Goal: Task Accomplishment & Management: Use online tool/utility

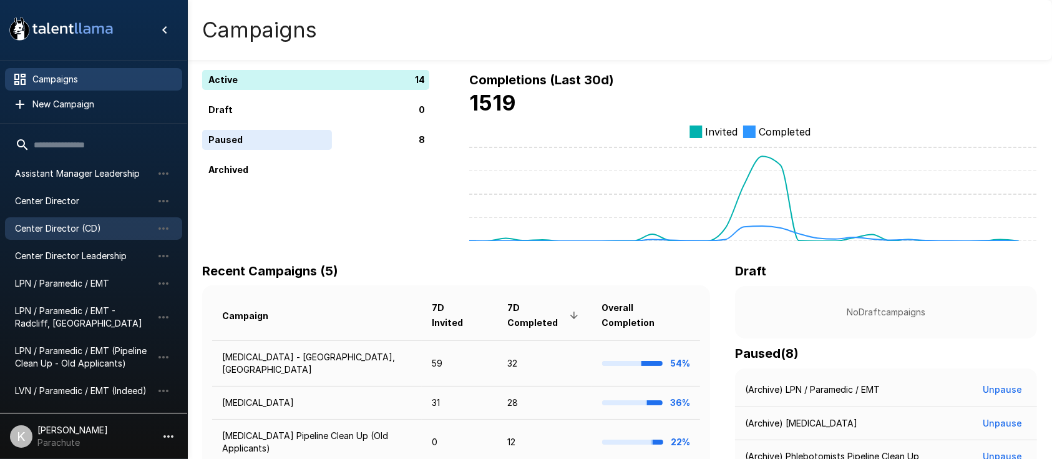
scroll to position [87, 0]
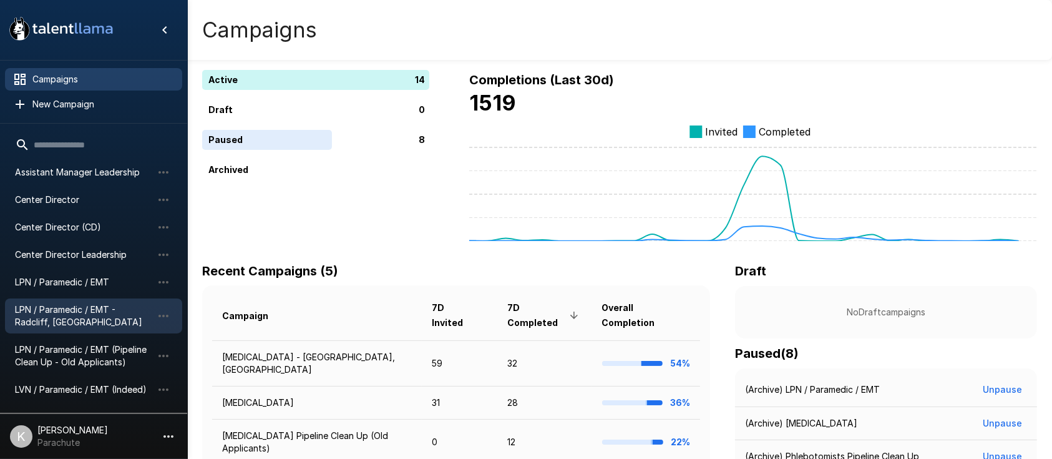
click at [60, 306] on span "LPN / Paramedic / EMT - Radcliff, [GEOGRAPHIC_DATA]" at bounding box center [83, 315] width 137 height 25
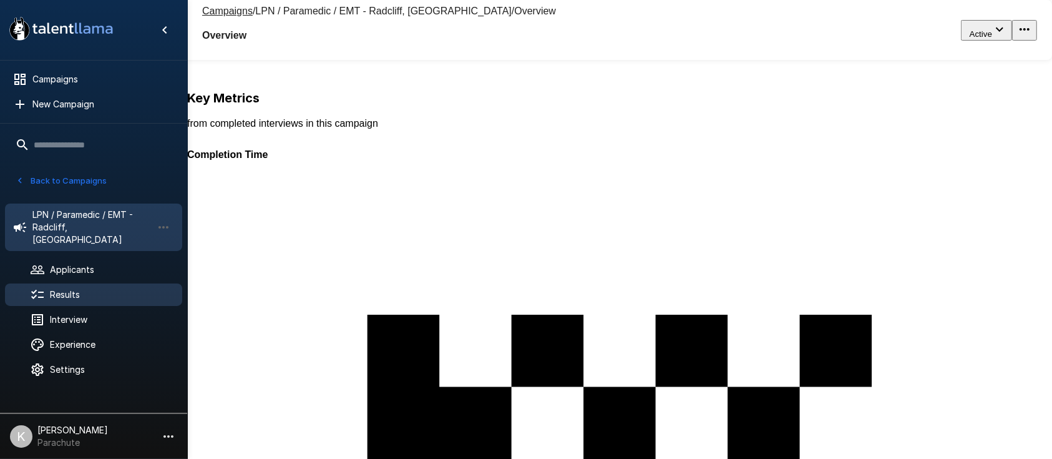
scroll to position [8, 0]
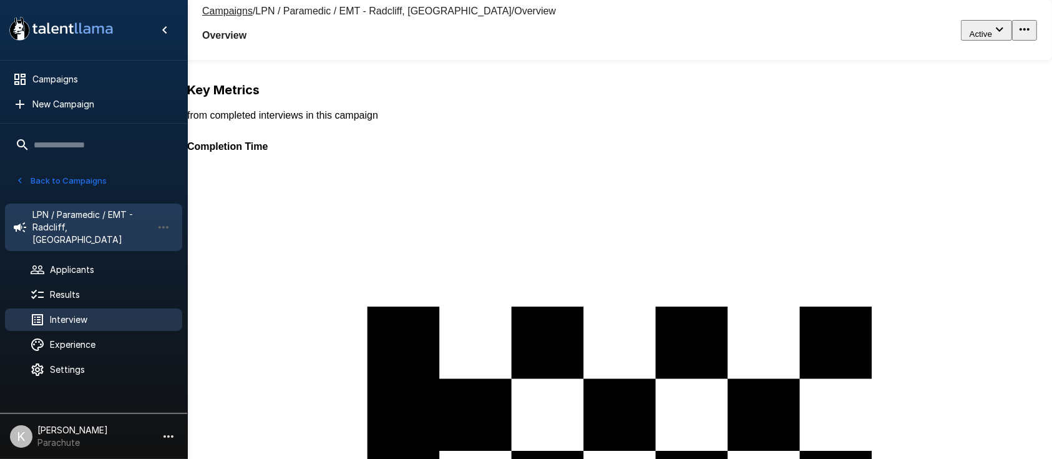
click at [77, 313] on span "Interview" at bounding box center [111, 319] width 122 height 12
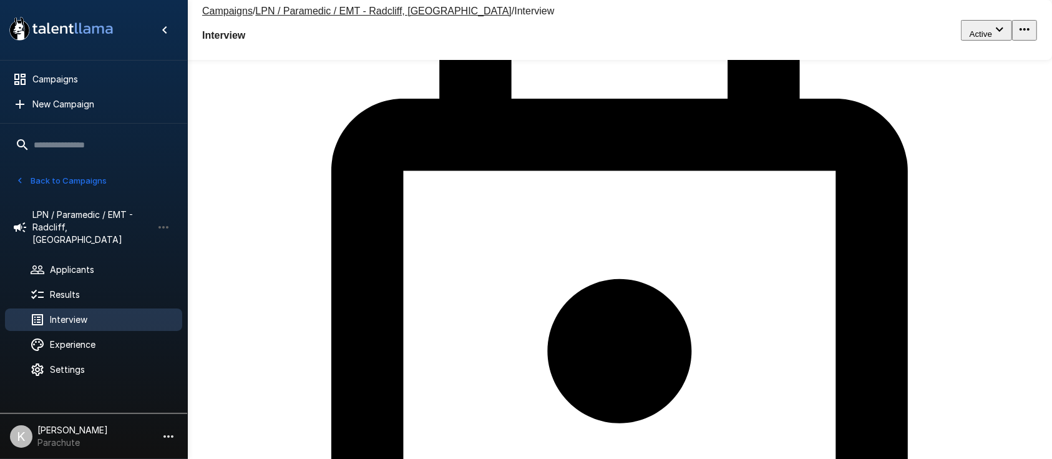
scroll to position [225, 0]
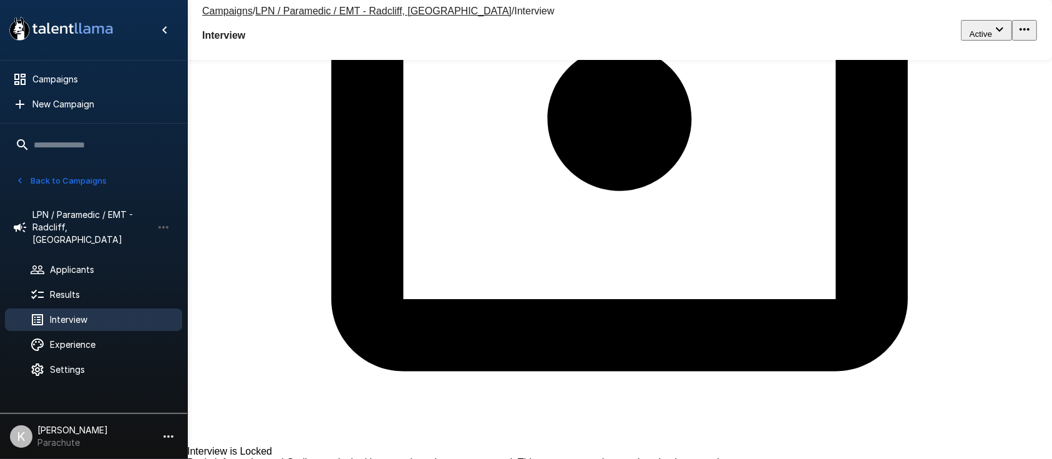
scroll to position [427, 0]
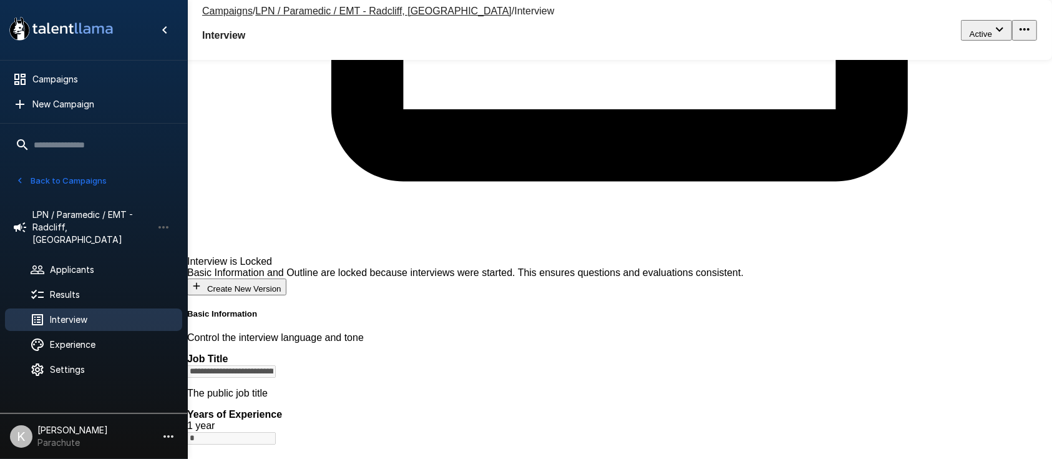
scroll to position [612, 0]
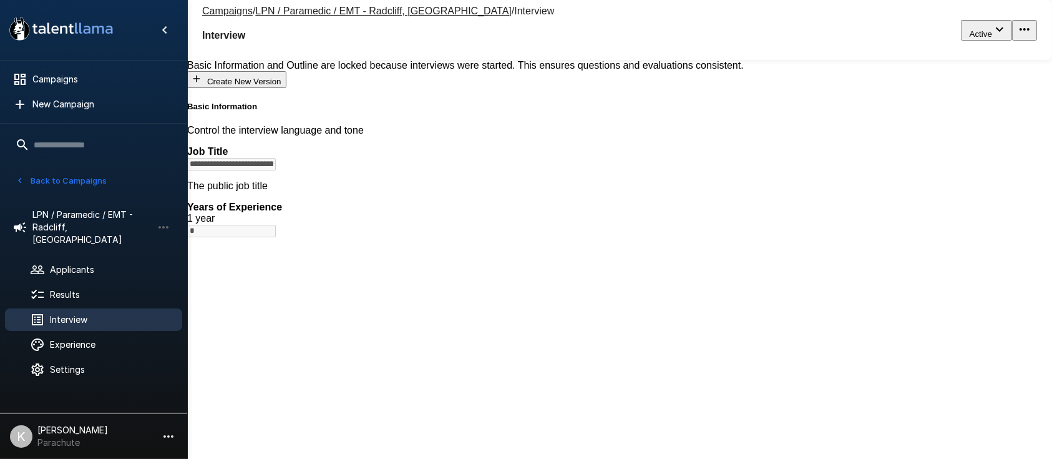
scroll to position [1023, 0]
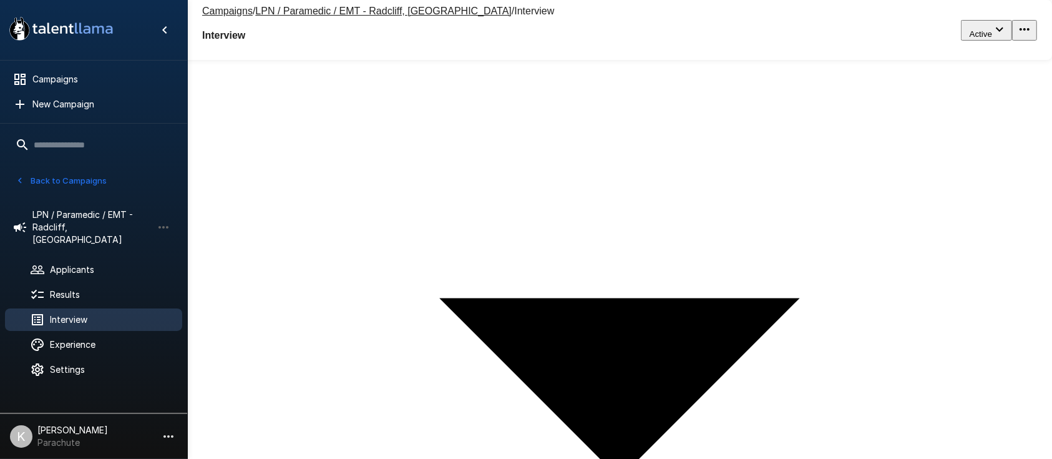
scroll to position [1119, 0]
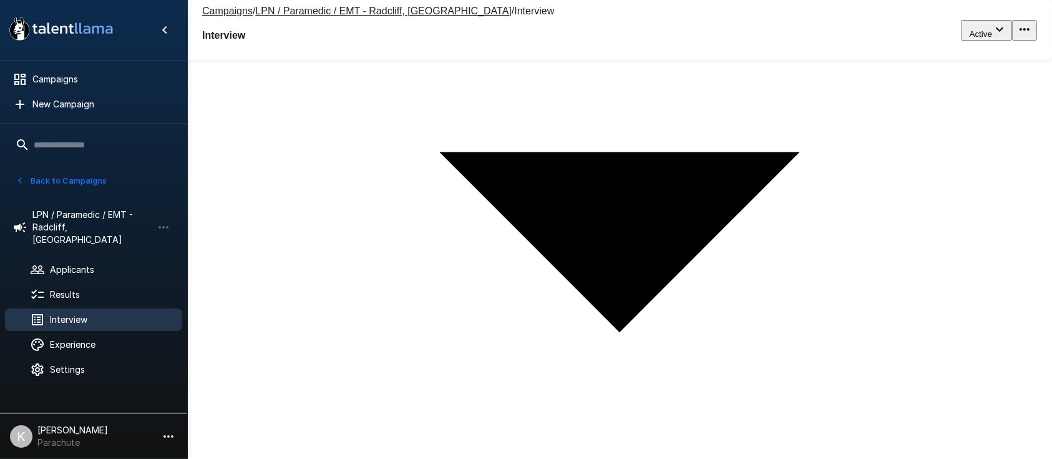
scroll to position [1269, 0]
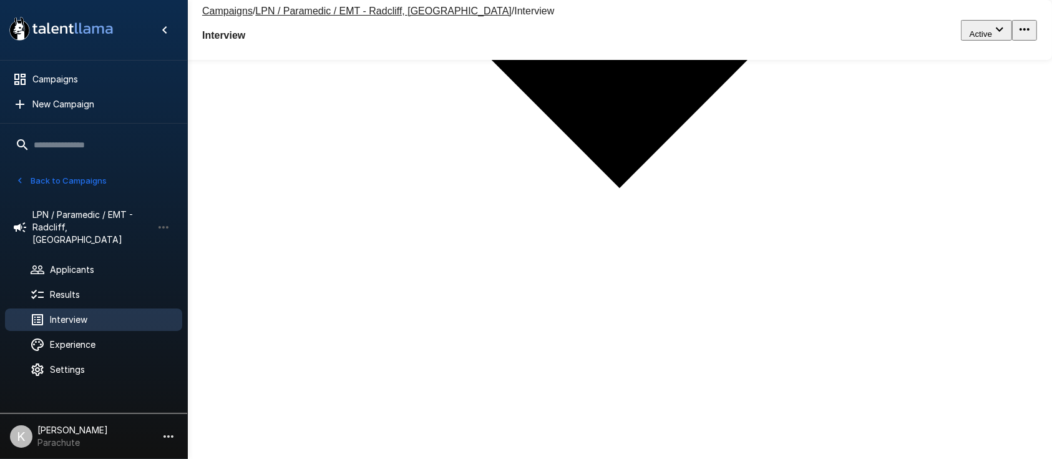
scroll to position [1421, 0]
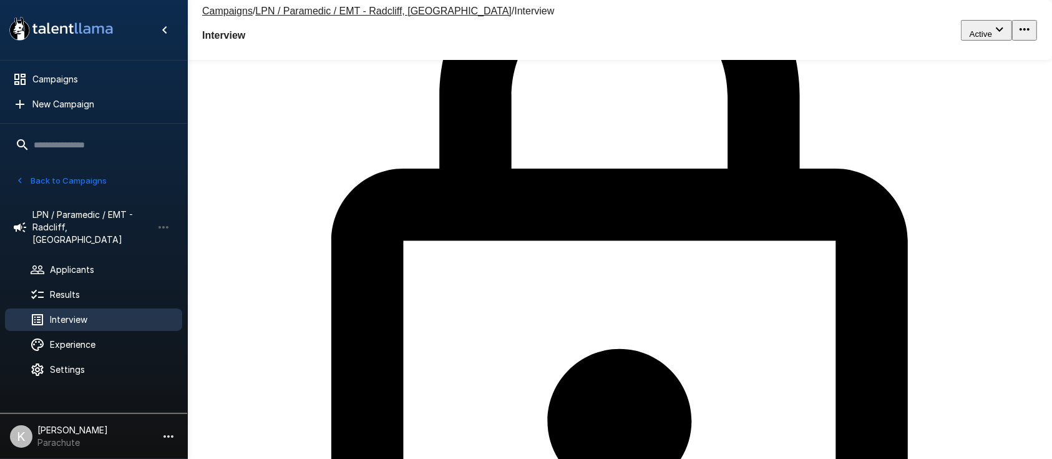
scroll to position [0, 0]
